Goal: Task Accomplishment & Management: Complete application form

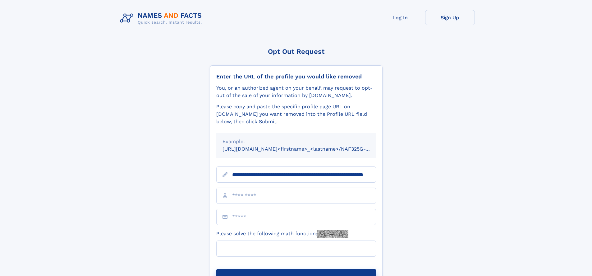
scroll to position [0, 53]
type input "**********"
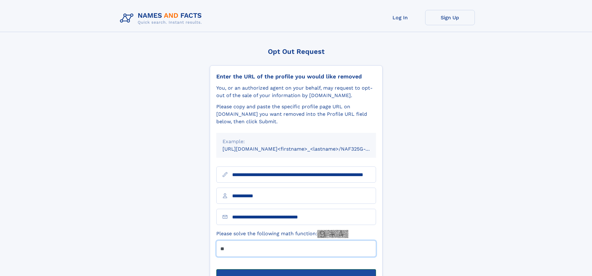
type input "**"
click at [296, 269] on button "Submit Opt Out Request" at bounding box center [296, 279] width 160 height 20
